Goal: Navigation & Orientation: Find specific page/section

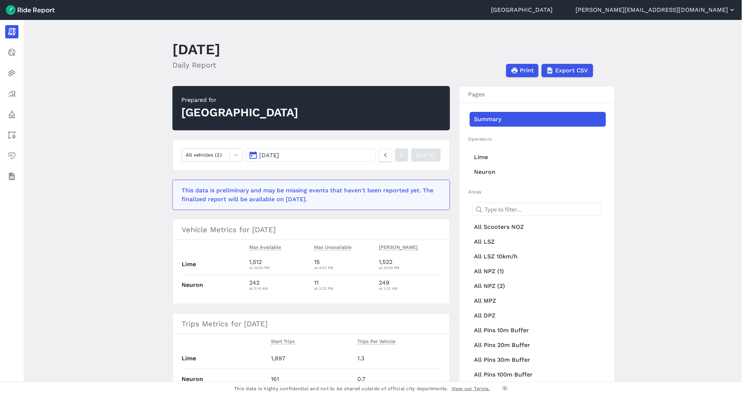
click at [699, 9] on button "[PERSON_NAME][EMAIL_ADDRESS][DOMAIN_NAME]" at bounding box center [656, 10] width 160 height 9
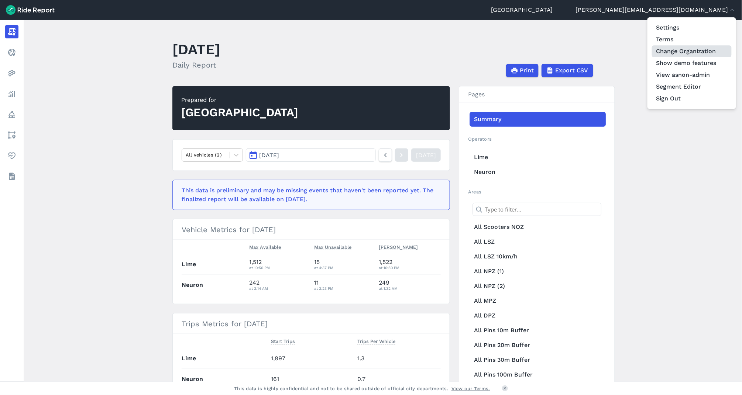
click at [687, 52] on link "Change Organization" at bounding box center [692, 51] width 80 height 12
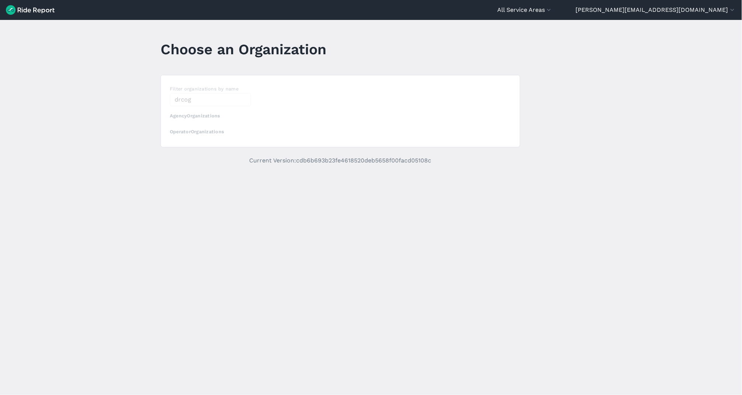
type input "drcog"
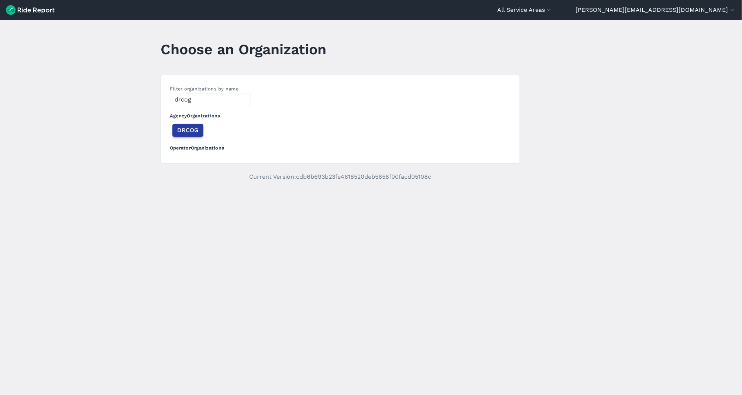
click at [179, 132] on span "DRCOG" at bounding box center [187, 130] width 21 height 9
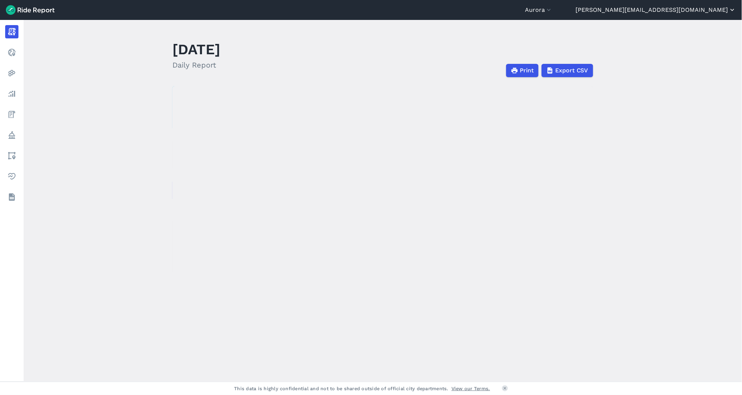
click at [676, 9] on button "[PERSON_NAME][EMAIL_ADDRESS][DOMAIN_NAME]" at bounding box center [656, 10] width 160 height 9
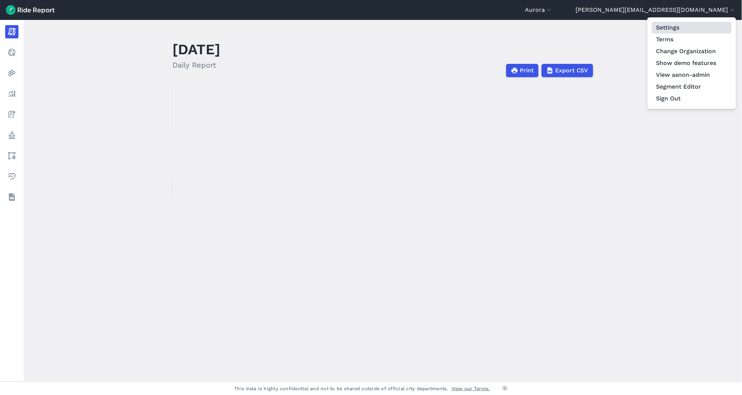
click at [675, 24] on link "Settings" at bounding box center [692, 28] width 80 height 12
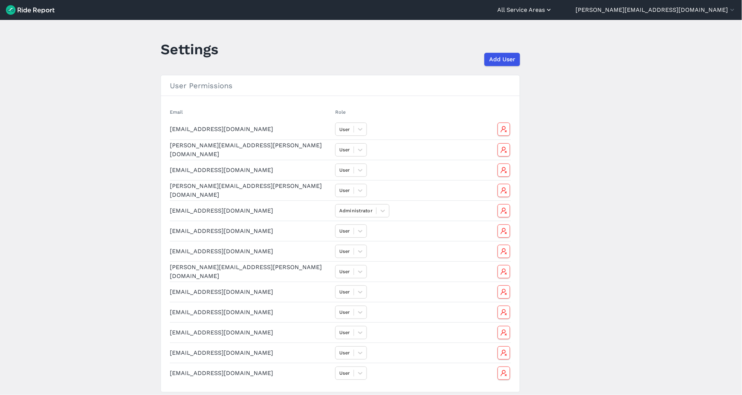
click at [553, 12] on button "All Service Areas" at bounding box center [524, 10] width 55 height 9
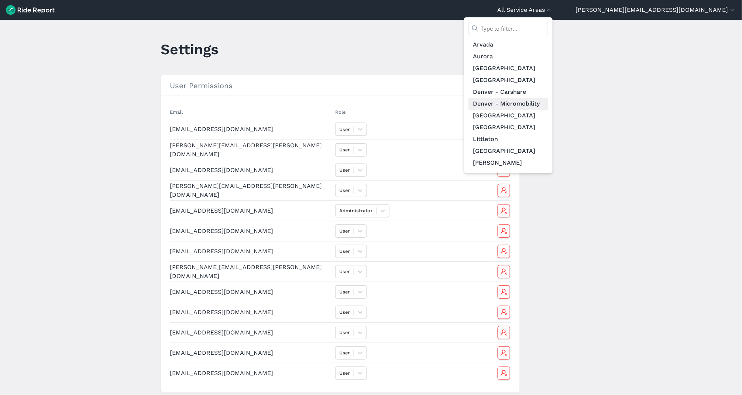
click at [548, 108] on link "Denver - Micromobility" at bounding box center [509, 104] width 80 height 12
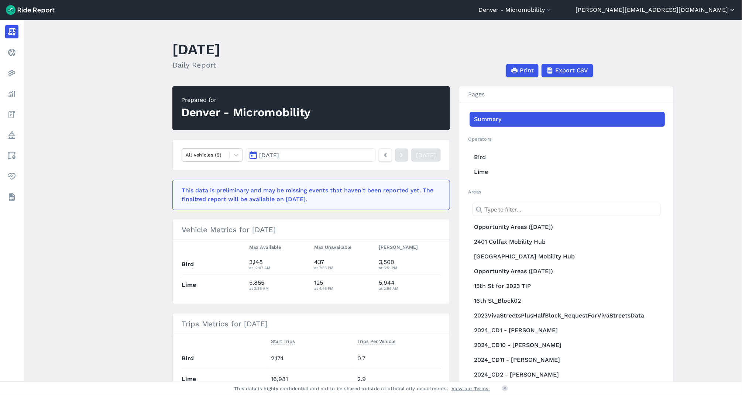
click at [679, 9] on button "[PERSON_NAME][EMAIL_ADDRESS][DOMAIN_NAME]" at bounding box center [656, 10] width 160 height 9
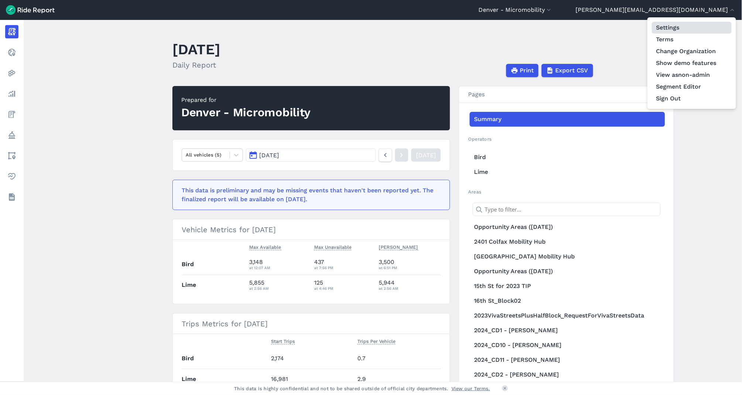
click at [679, 26] on link "Settings" at bounding box center [692, 28] width 80 height 12
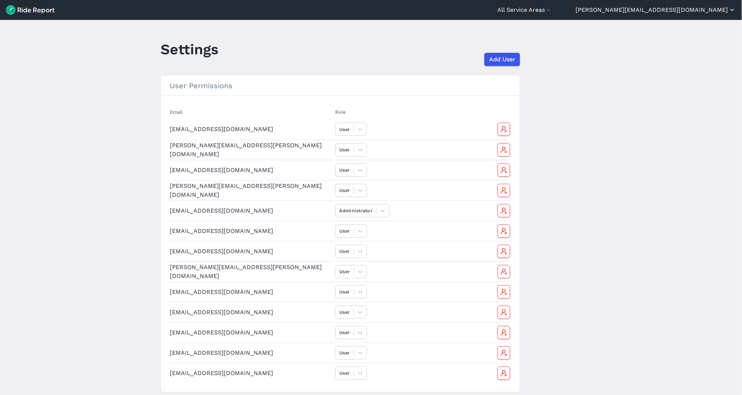
click at [686, 6] on button "[PERSON_NAME][EMAIL_ADDRESS][DOMAIN_NAME]" at bounding box center [656, 10] width 160 height 9
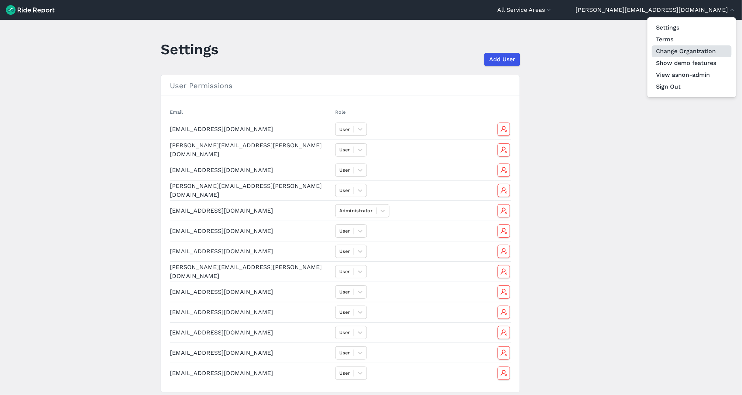
click at [680, 54] on link "Change Organization" at bounding box center [692, 51] width 80 height 12
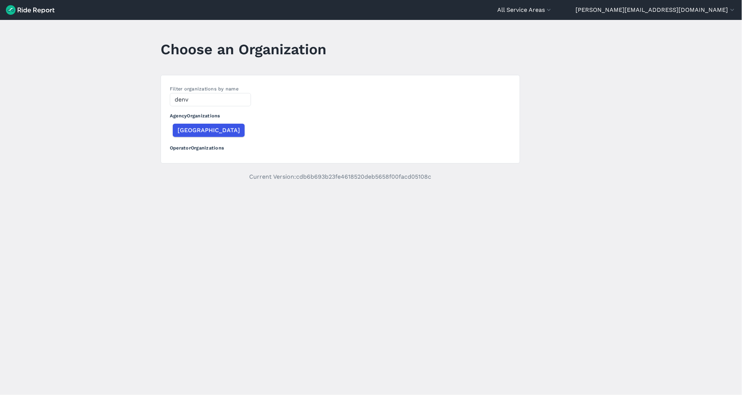
type input "[GEOGRAPHIC_DATA]"
drag, startPoint x: 314, startPoint y: 134, endPoint x: 191, endPoint y: 127, distance: 123.1
click at [191, 127] on span "[GEOGRAPHIC_DATA]" at bounding box center [208, 130] width 62 height 9
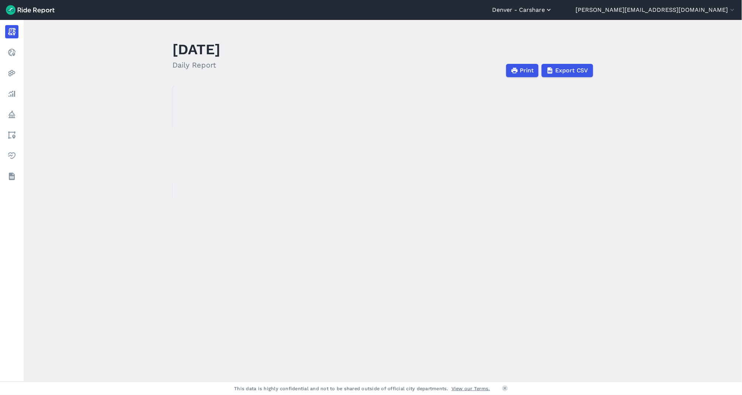
click at [553, 14] on button "Denver - Carshare" at bounding box center [522, 10] width 61 height 9
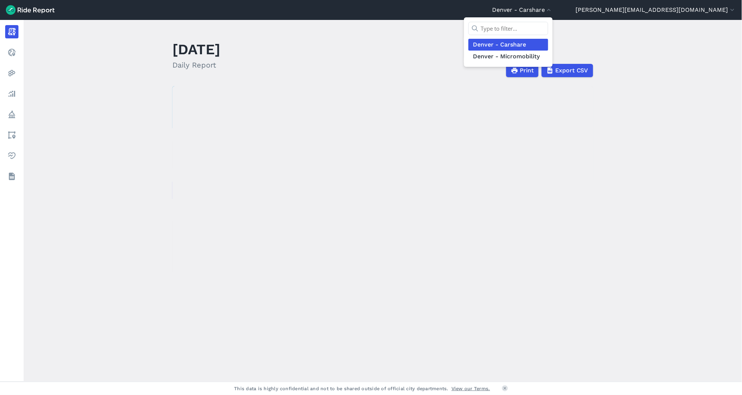
click at [553, 64] on div "Denver - [GEOGRAPHIC_DATA] [GEOGRAPHIC_DATA] - Micromobility" at bounding box center [508, 41] width 89 height 49
click at [548, 57] on link "Denver - Micromobility" at bounding box center [509, 57] width 80 height 12
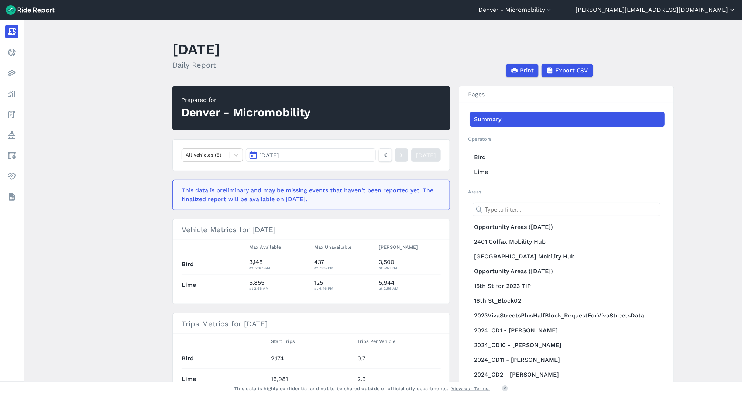
click at [696, 11] on button "[PERSON_NAME][EMAIL_ADDRESS][DOMAIN_NAME]" at bounding box center [656, 10] width 160 height 9
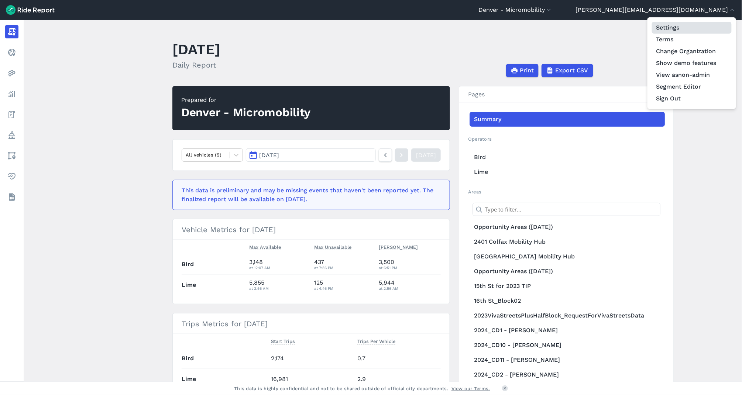
click at [684, 27] on link "Settings" at bounding box center [692, 28] width 80 height 12
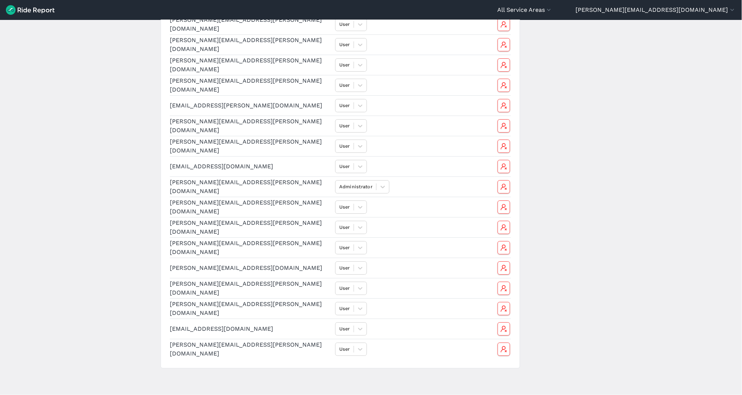
scroll to position [937, 0]
